Goal: Subscribe to service/newsletter

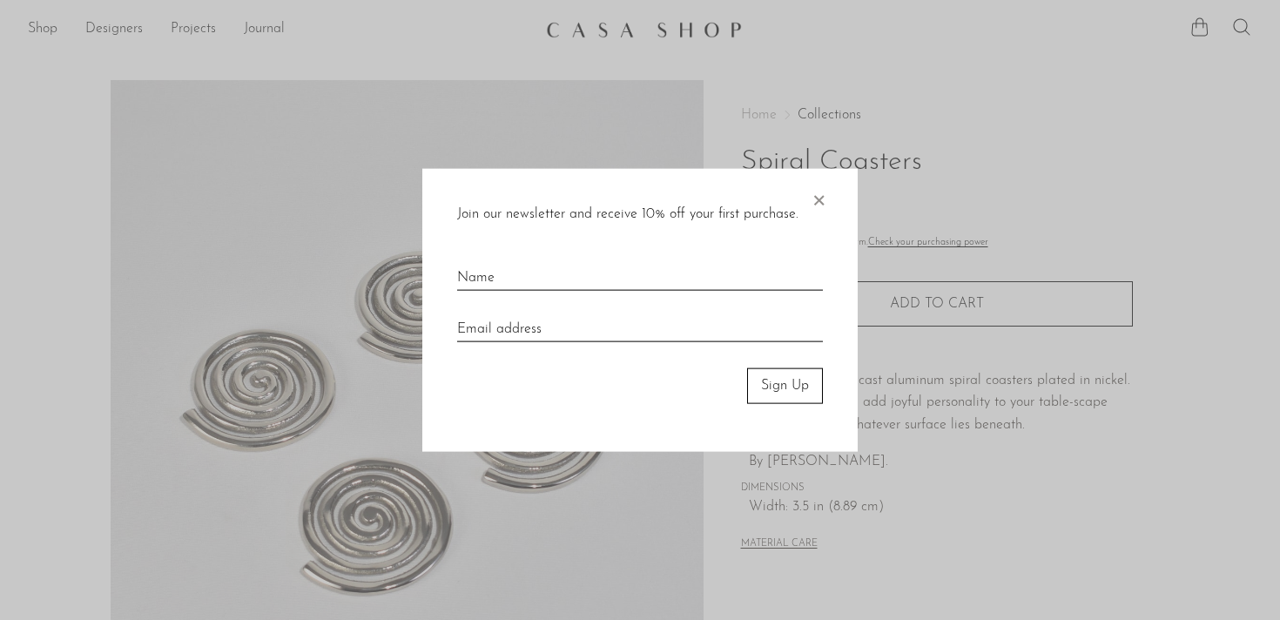
click at [708, 282] on input "text" at bounding box center [640, 271] width 366 height 38
type input "Krissandra"
type input "B"
type input "krissandrabb@outlook.com"
click at [794, 372] on button "Sign Up" at bounding box center [785, 385] width 76 height 35
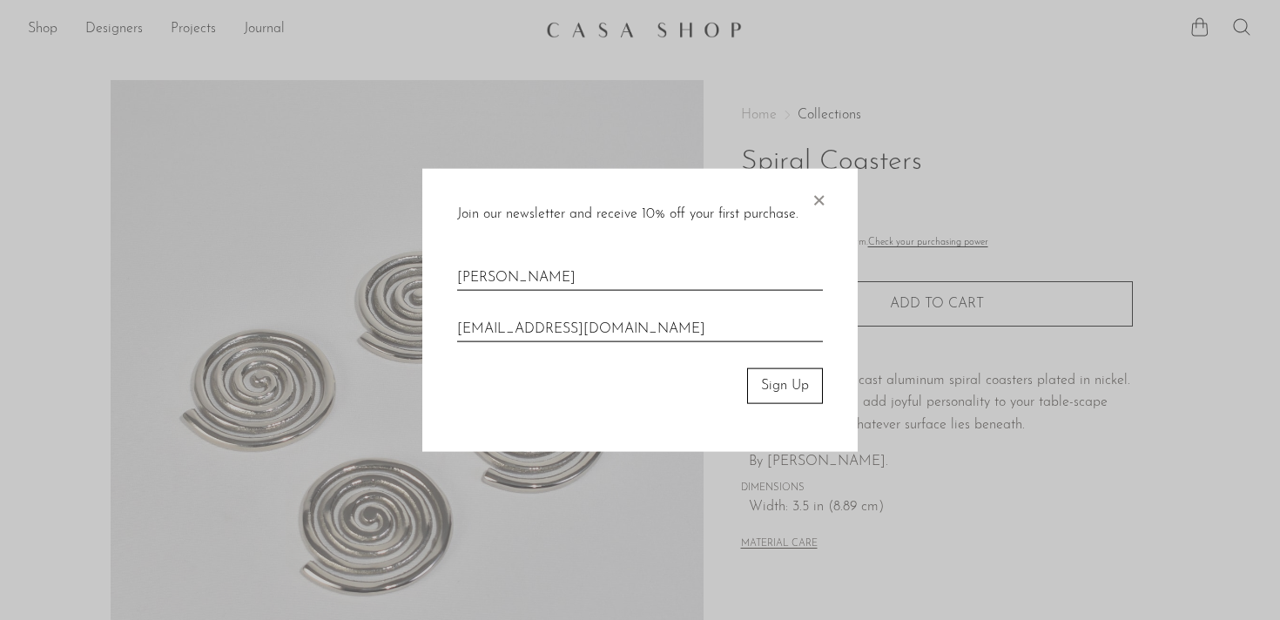
click at [794, 386] on button "Sign Up" at bounding box center [785, 385] width 76 height 35
click at [785, 383] on button "Sign Up" at bounding box center [785, 385] width 76 height 35
